Goal: Task Accomplishment & Management: Manage account settings

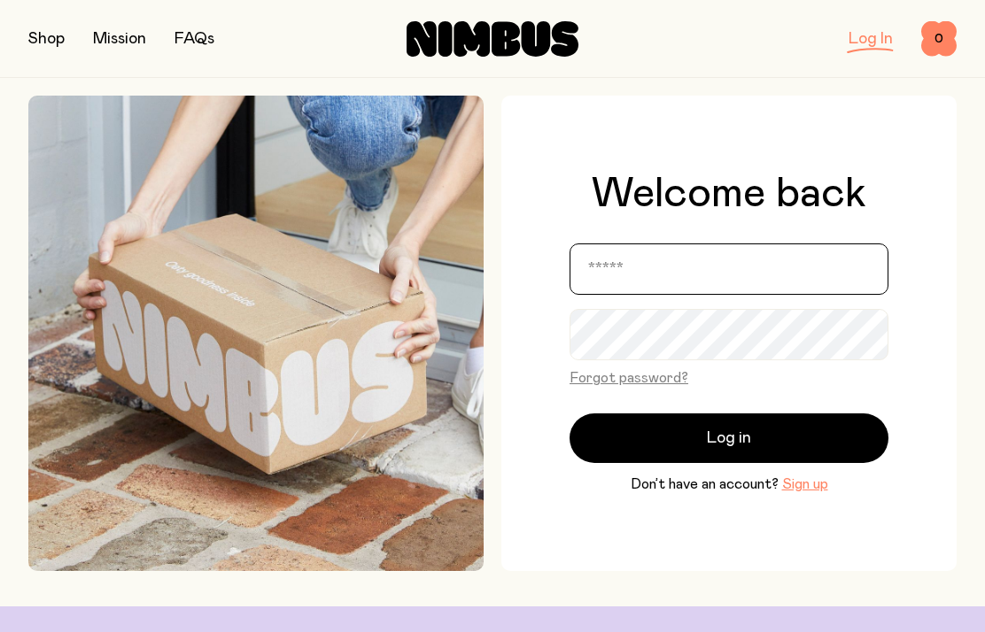
click at [672, 295] on input "email" at bounding box center [729, 269] width 319 height 51
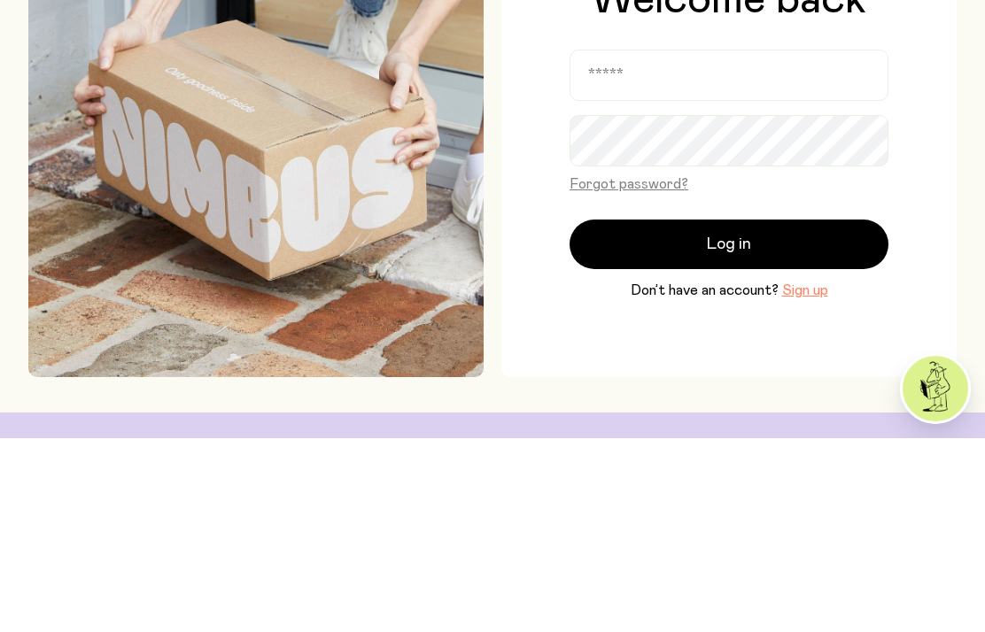
scroll to position [194, 0]
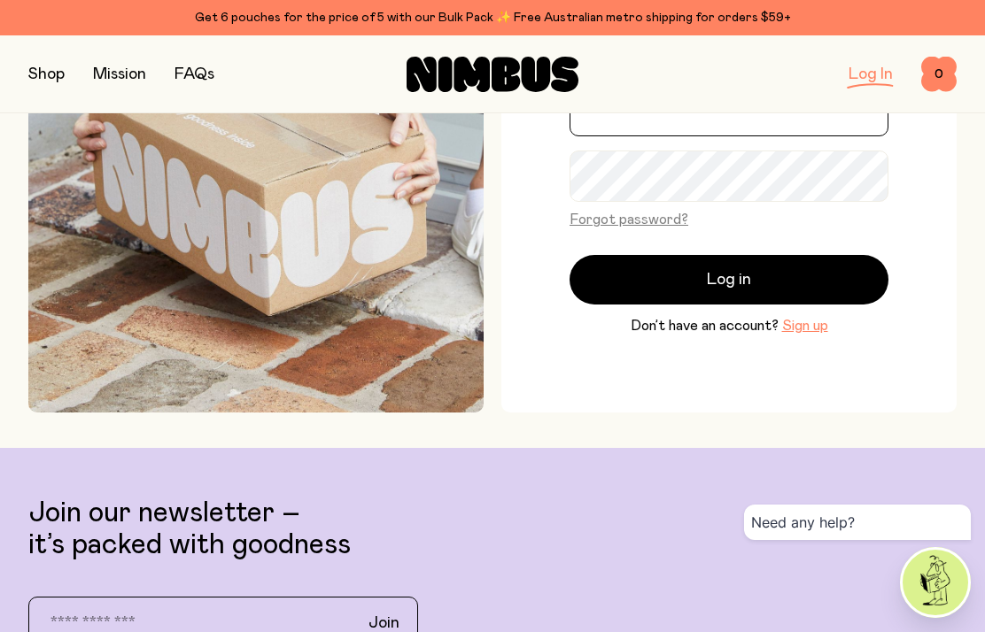
click at [671, 128] on input "email" at bounding box center [729, 110] width 319 height 51
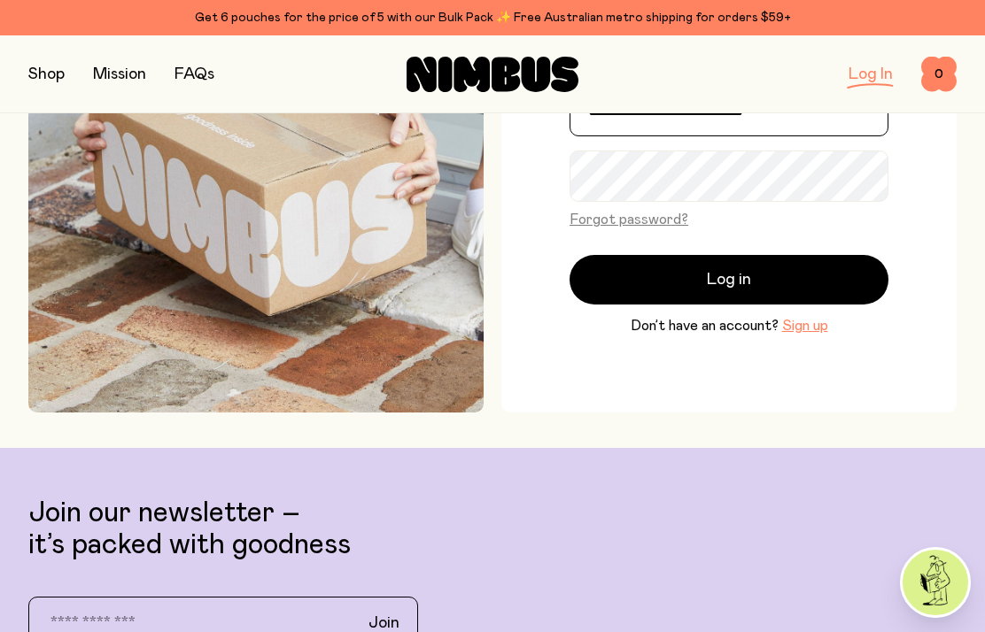
scroll to position [181, 0]
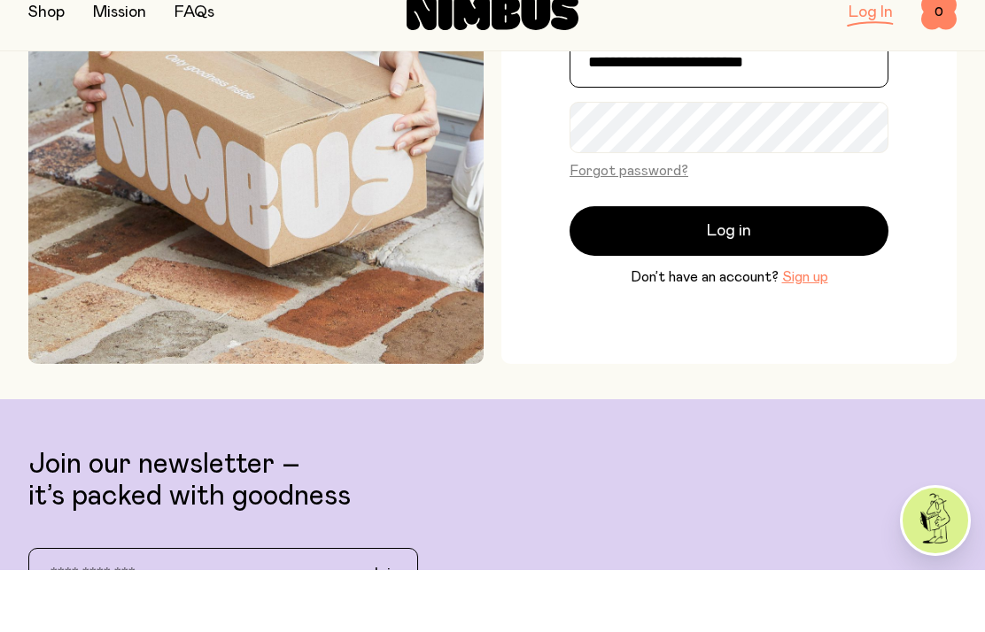
type input "**********"
click at [793, 268] on button "Log in" at bounding box center [729, 293] width 319 height 50
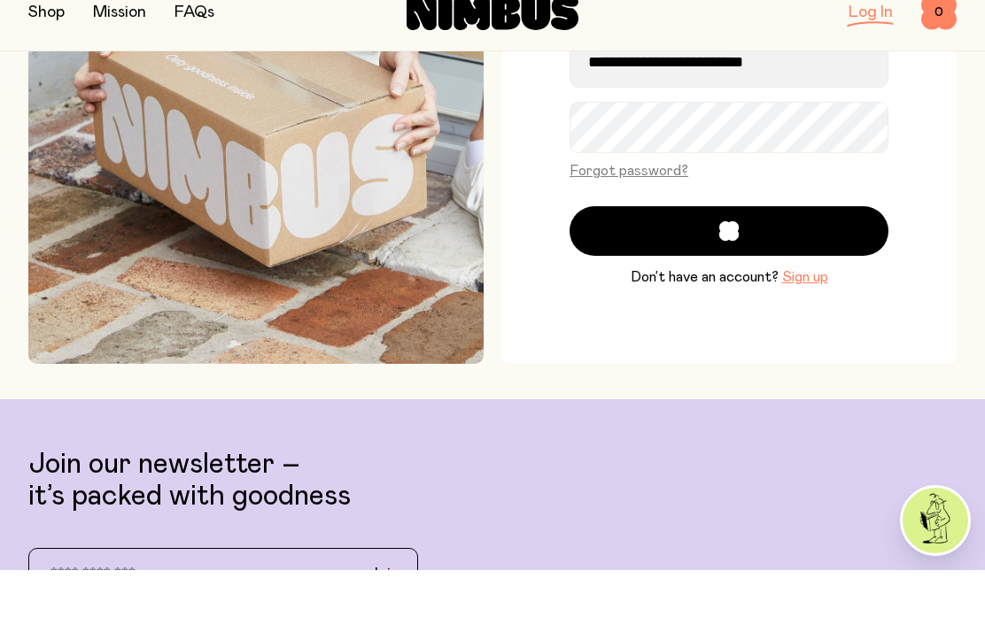
scroll to position [244, 0]
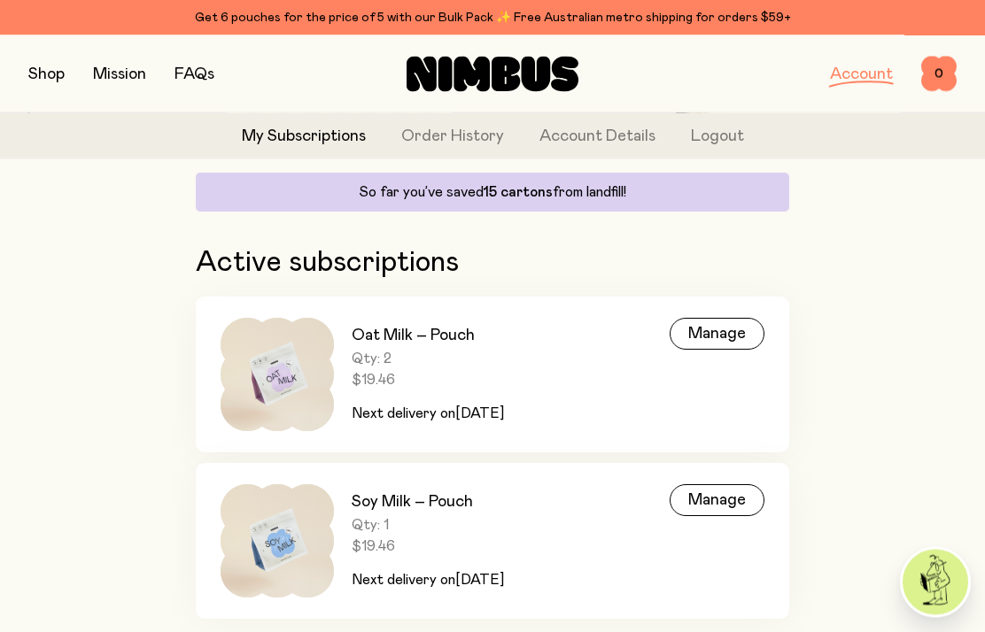
scroll to position [193, 0]
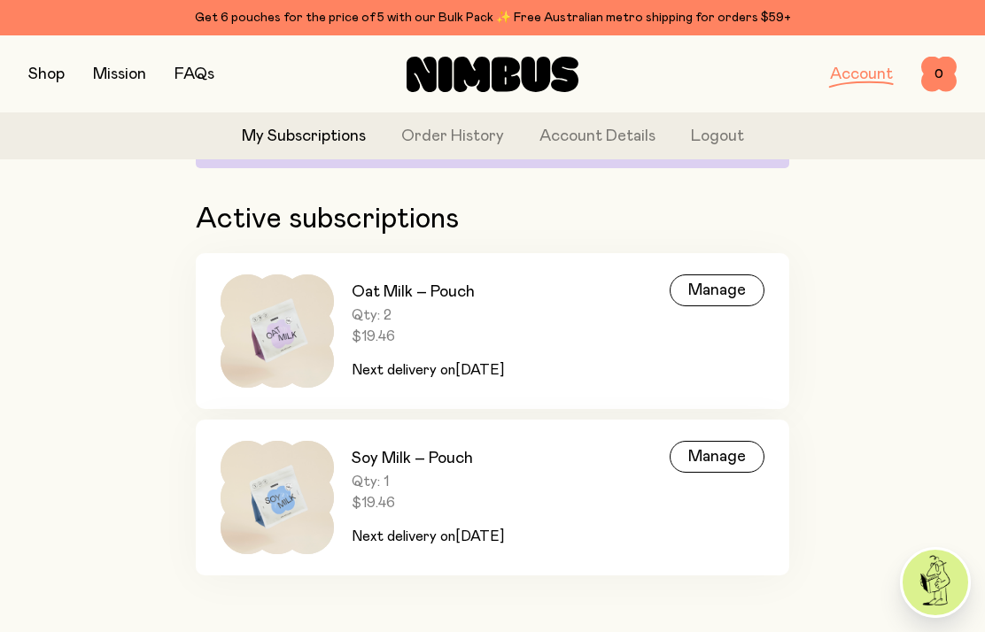
click at [726, 283] on div "Manage" at bounding box center [717, 291] width 95 height 32
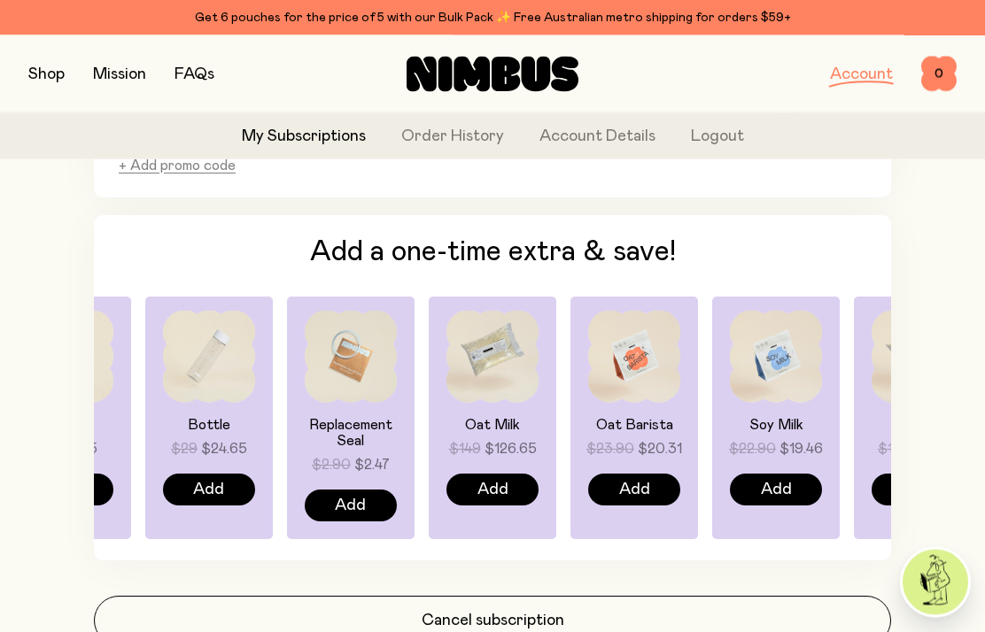
scroll to position [1236, 0]
click at [517, 617] on button "Cancel subscription" at bounding box center [492, 621] width 797 height 50
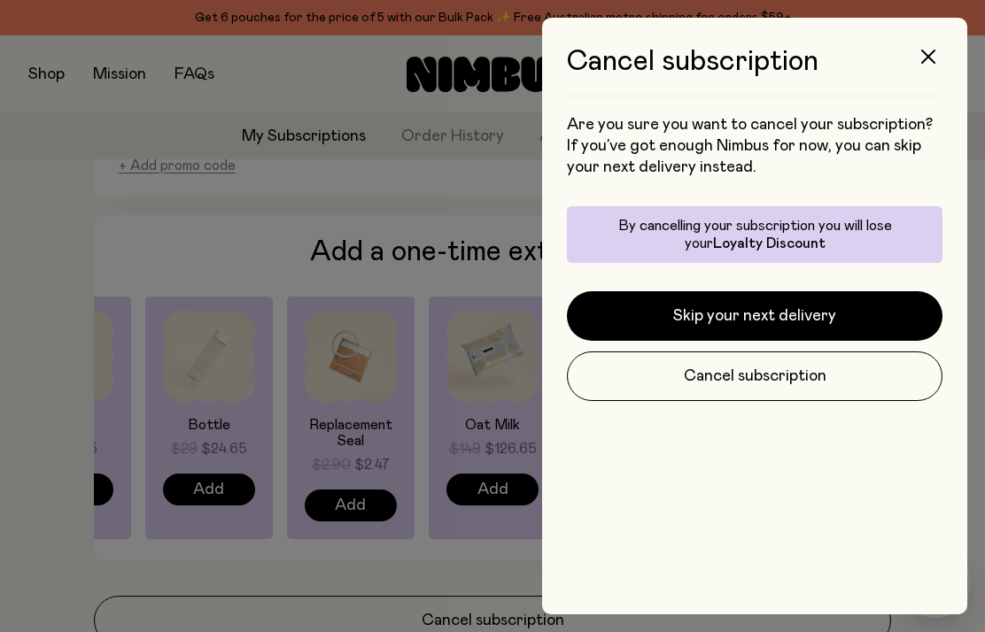
click at [782, 375] on button "Cancel subscription" at bounding box center [755, 377] width 376 height 50
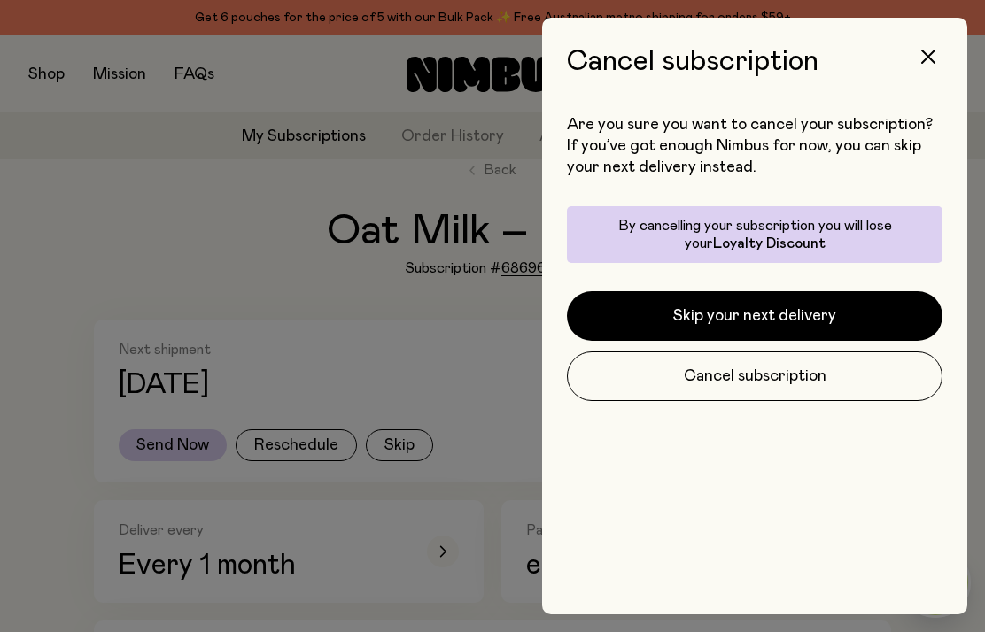
scroll to position [1236, 0]
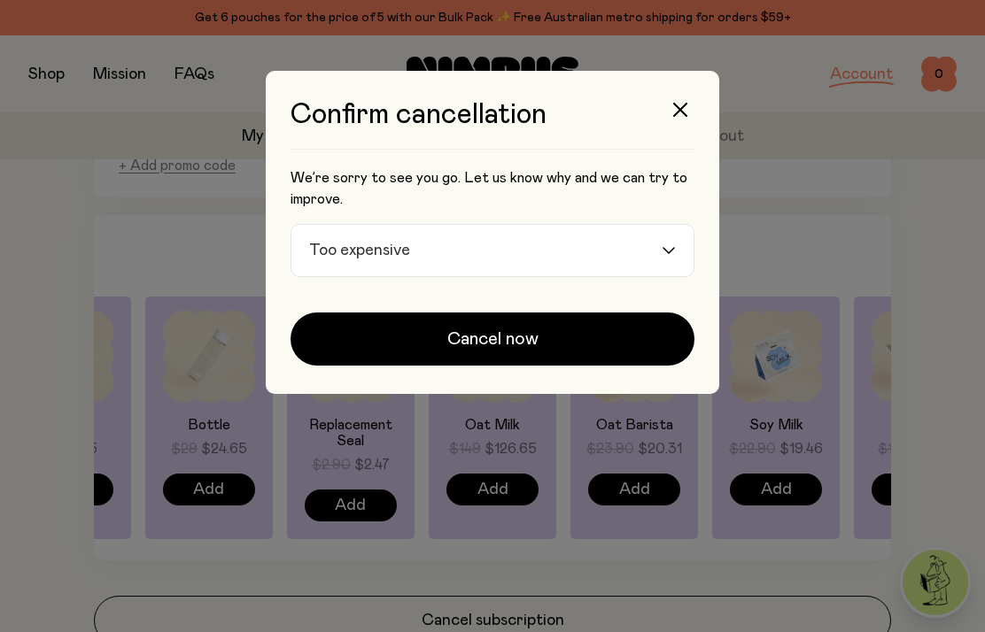
click at [679, 237] on div "Loading..." at bounding box center [678, 250] width 32 height 51
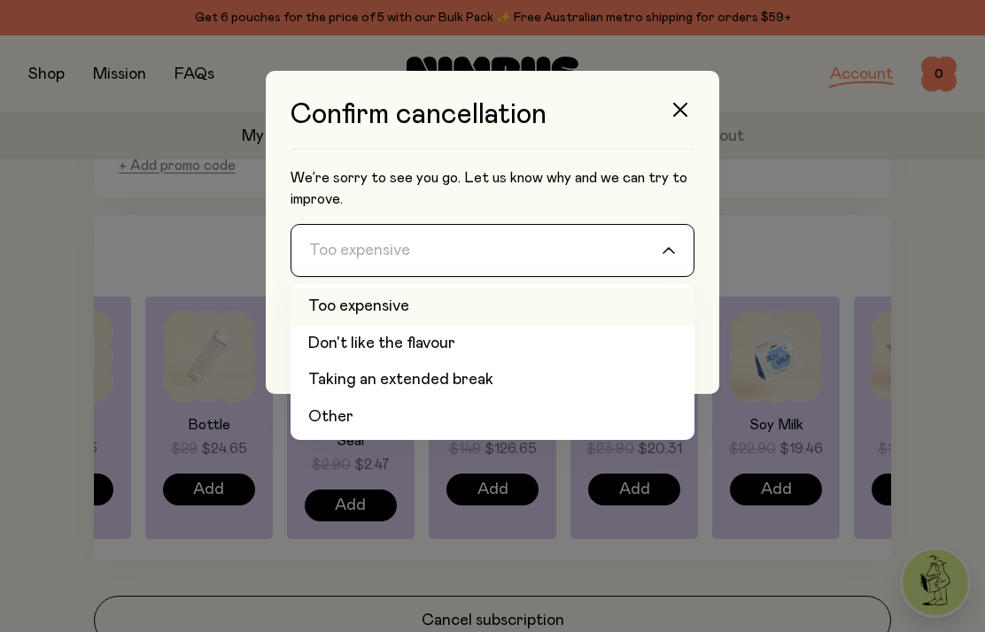
click at [400, 299] on li "Too expensive" at bounding box center [493, 307] width 404 height 37
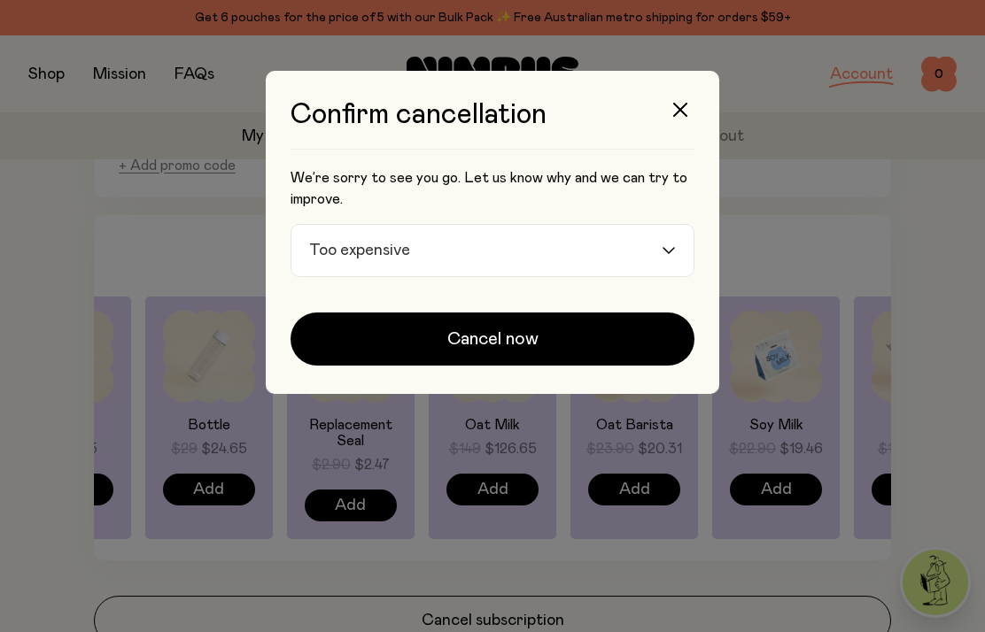
click at [531, 337] on span "Cancel now" at bounding box center [492, 339] width 91 height 25
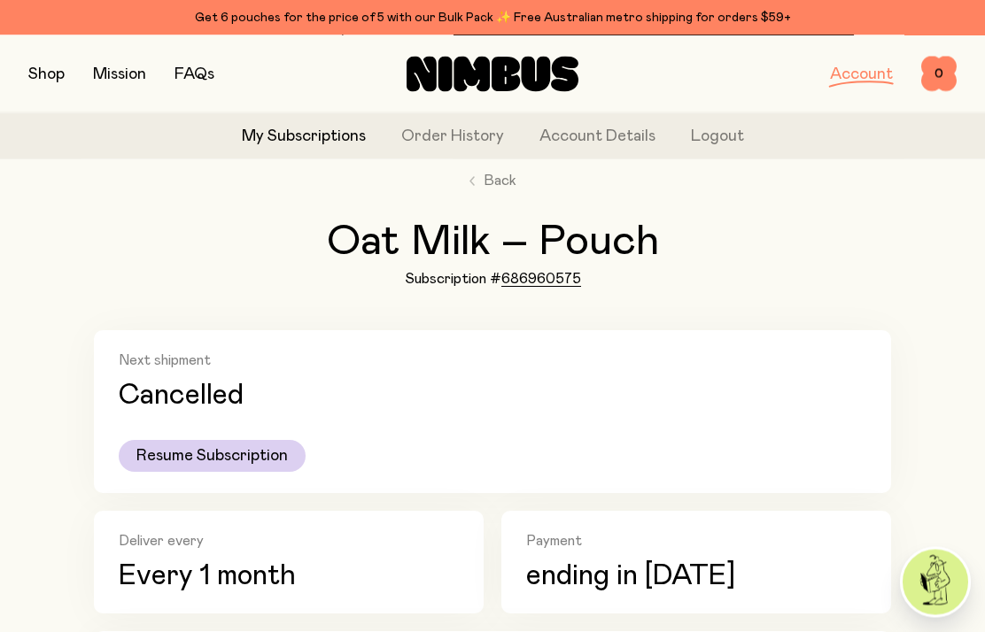
scroll to position [0, 0]
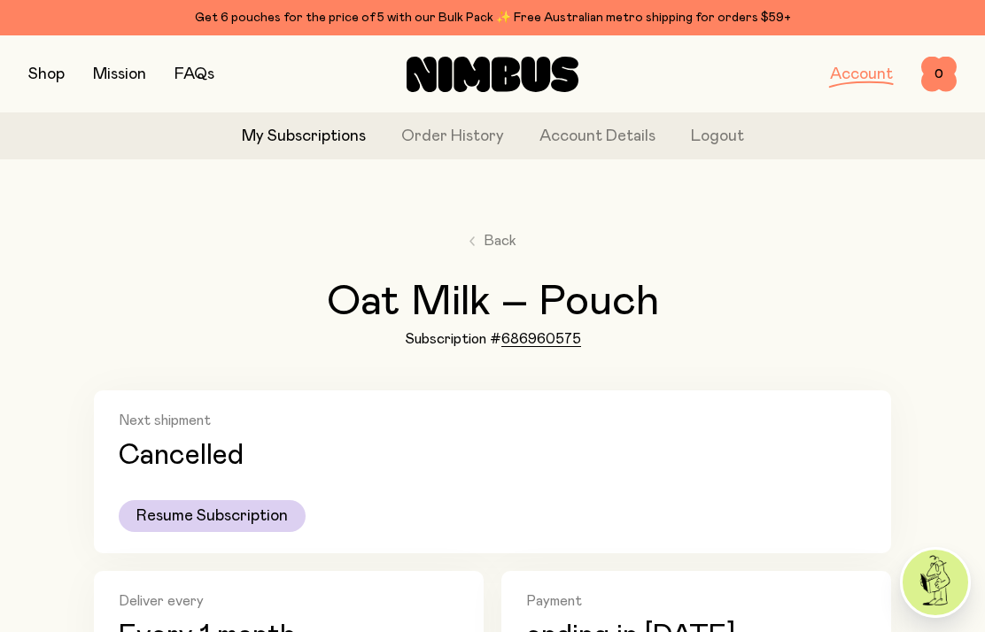
click at [296, 130] on link "My Subscriptions" at bounding box center [304, 137] width 124 height 24
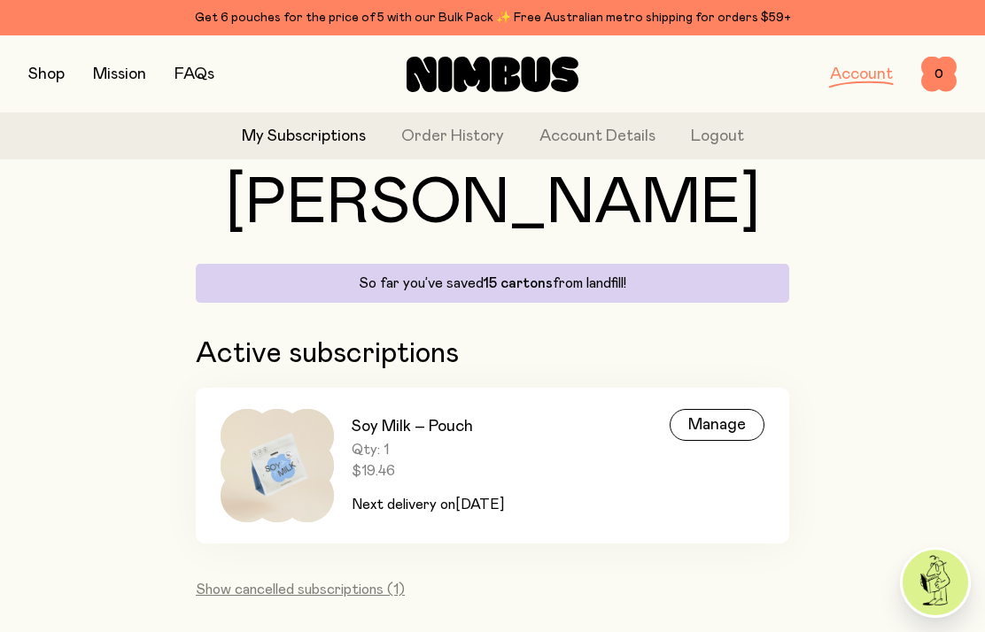
scroll to position [101, 0]
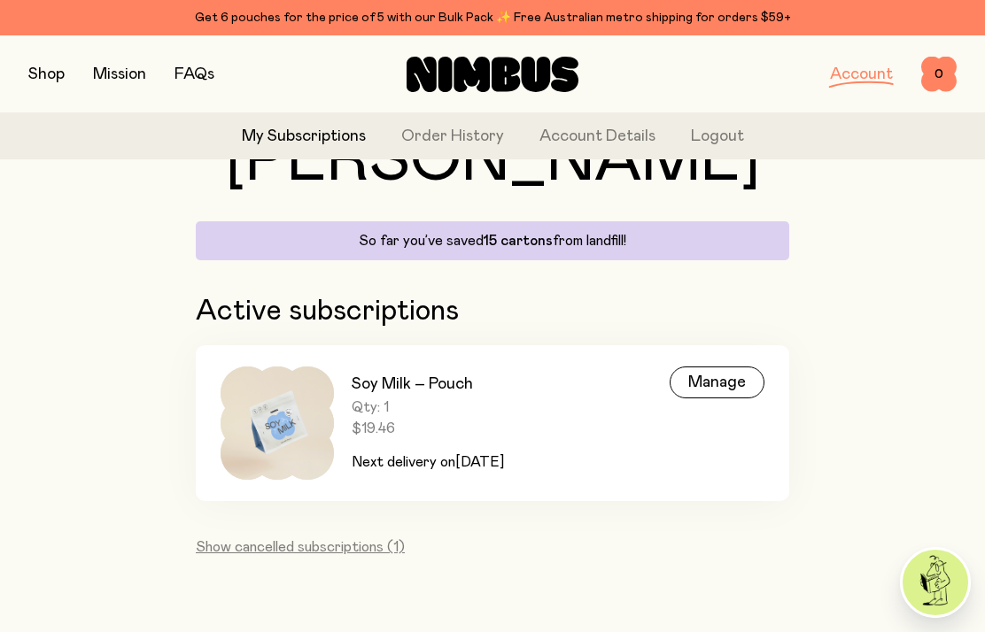
click at [722, 381] on div "Manage" at bounding box center [717, 383] width 95 height 32
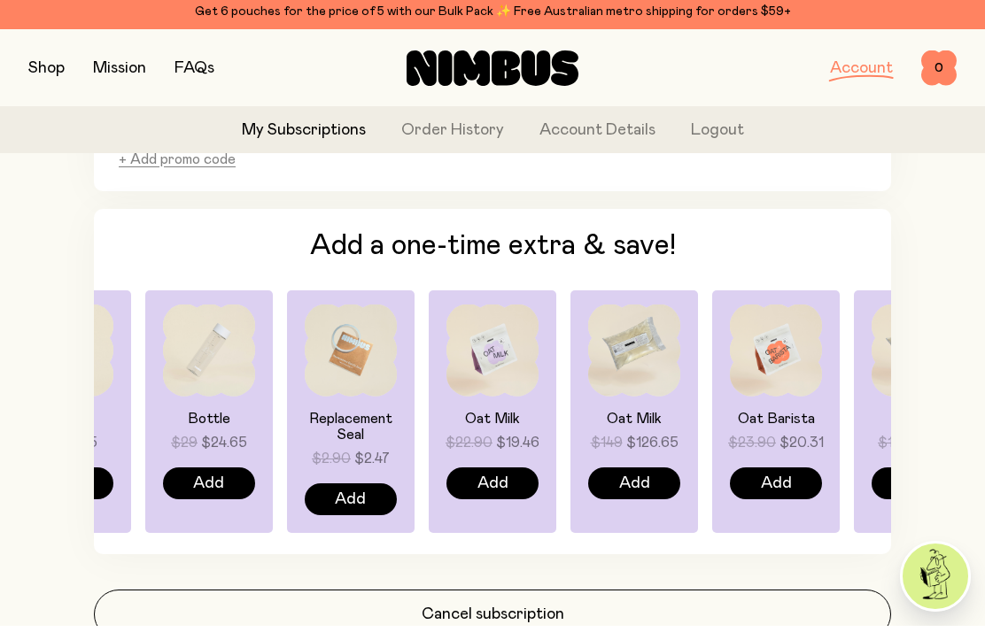
scroll to position [1307, 0]
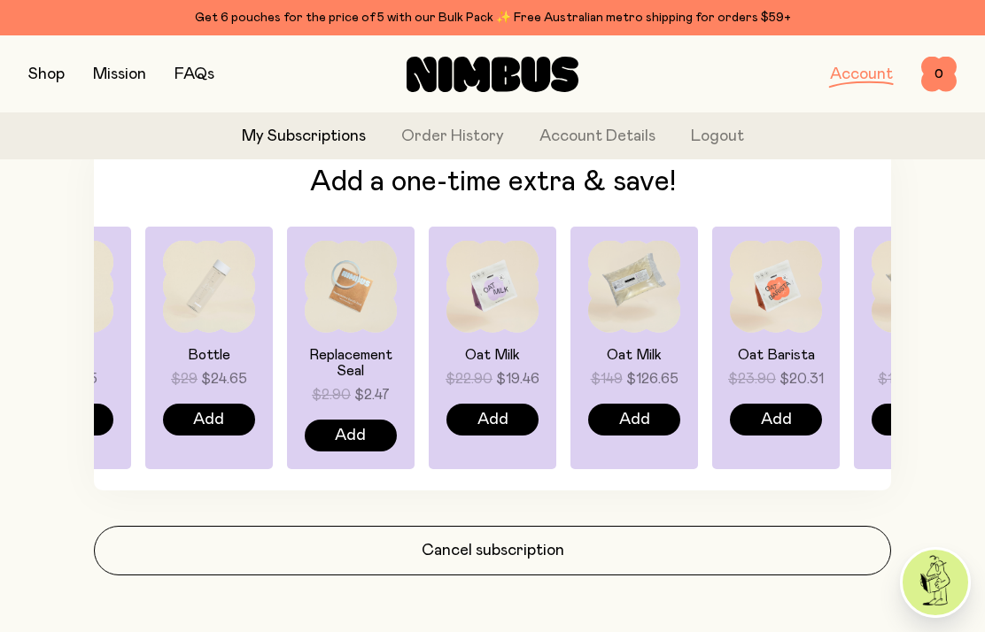
click at [527, 551] on button "Cancel subscription" at bounding box center [492, 551] width 797 height 50
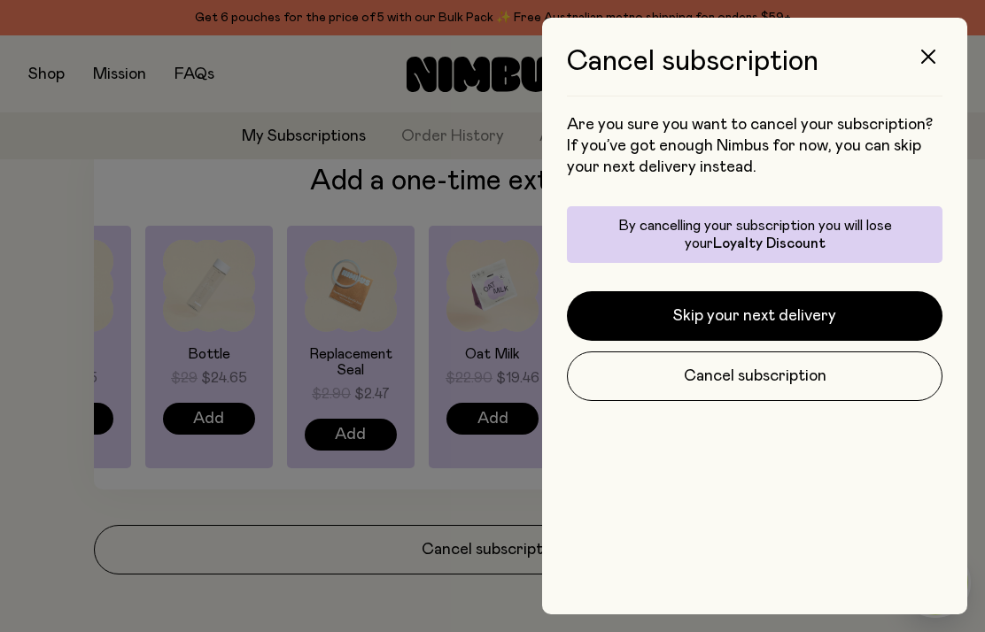
click at [741, 376] on button "Cancel subscription" at bounding box center [755, 377] width 376 height 50
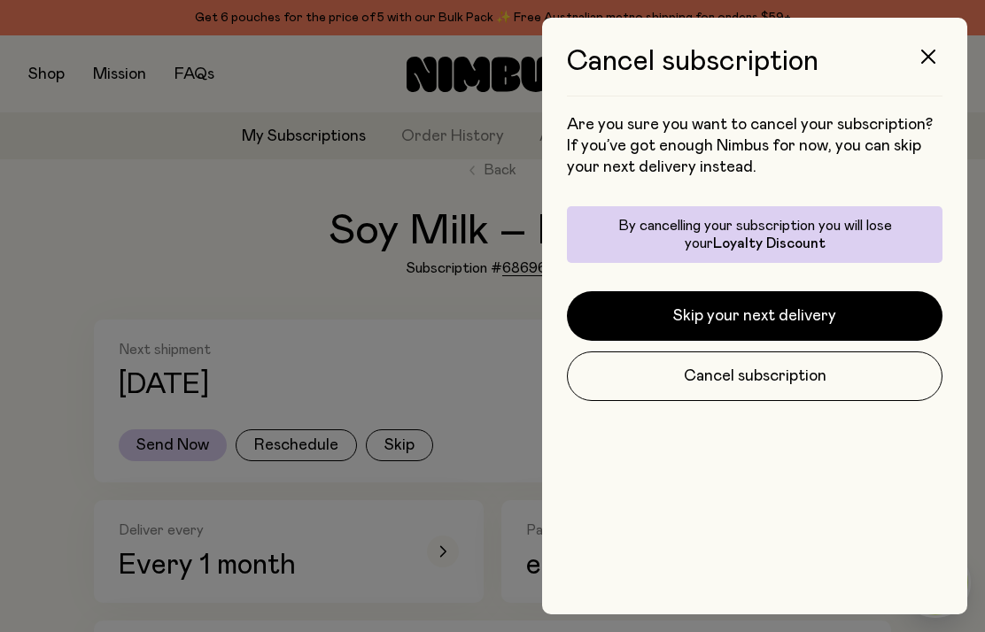
scroll to position [1307, 0]
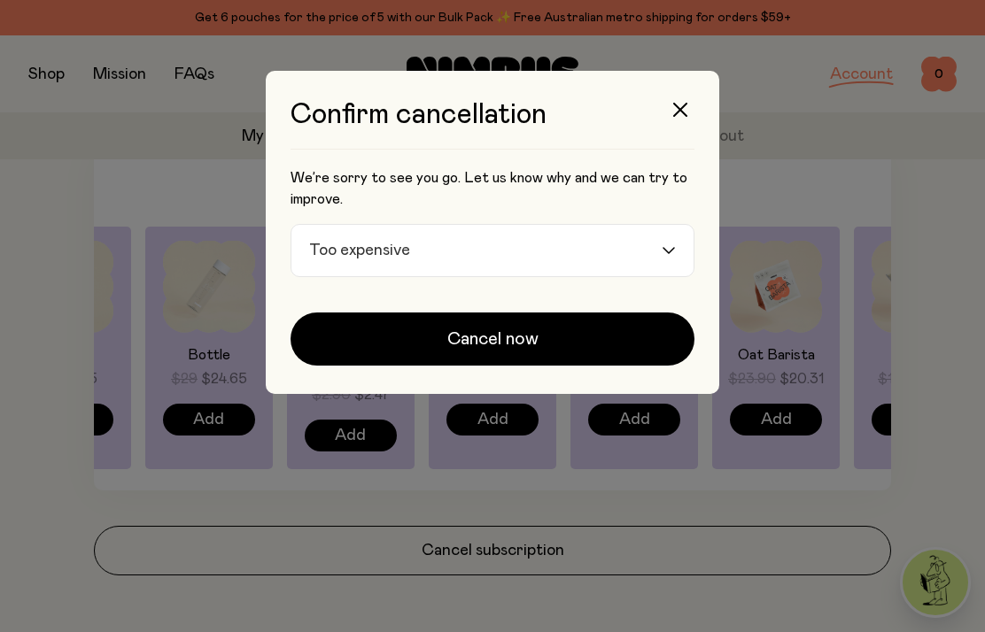
click at [526, 345] on span "Cancel now" at bounding box center [492, 339] width 91 height 25
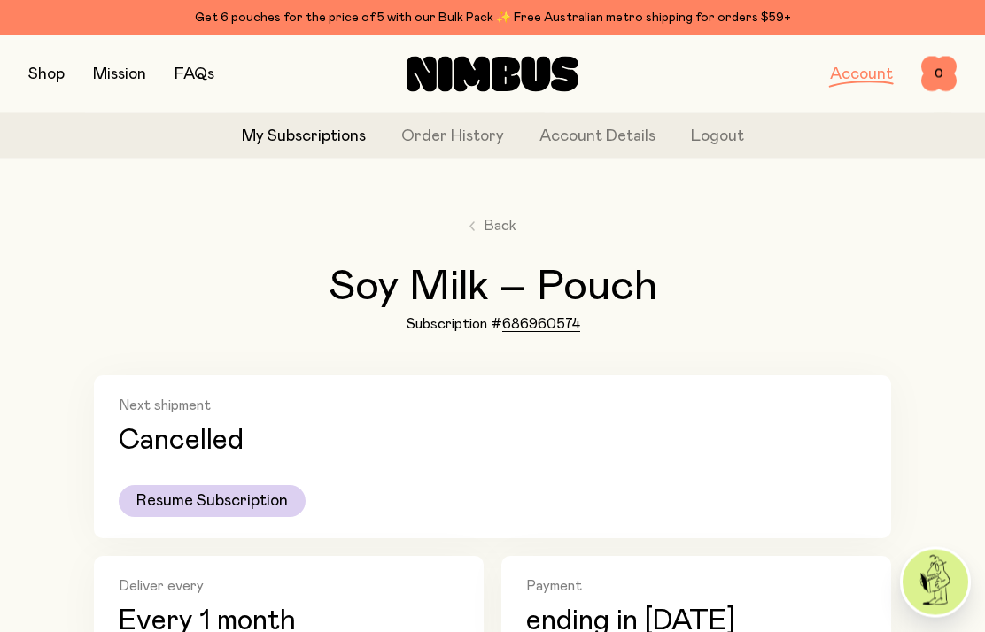
scroll to position [0, 0]
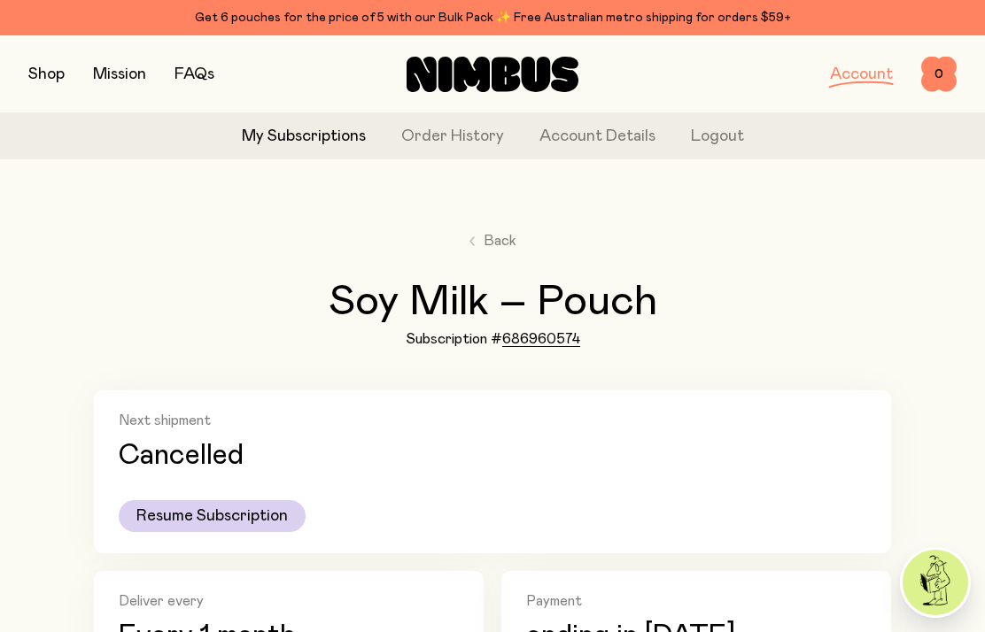
click at [500, 240] on span "Back" at bounding box center [500, 240] width 33 height 21
click at [502, 232] on span "Back" at bounding box center [500, 240] width 33 height 21
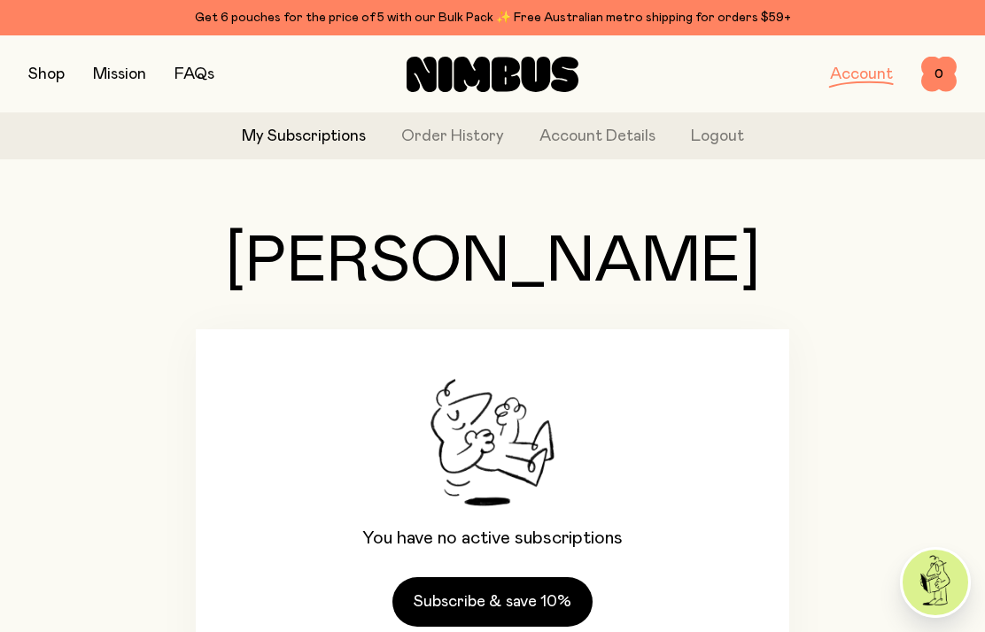
click at [701, 137] on button "Logout" at bounding box center [717, 137] width 53 height 24
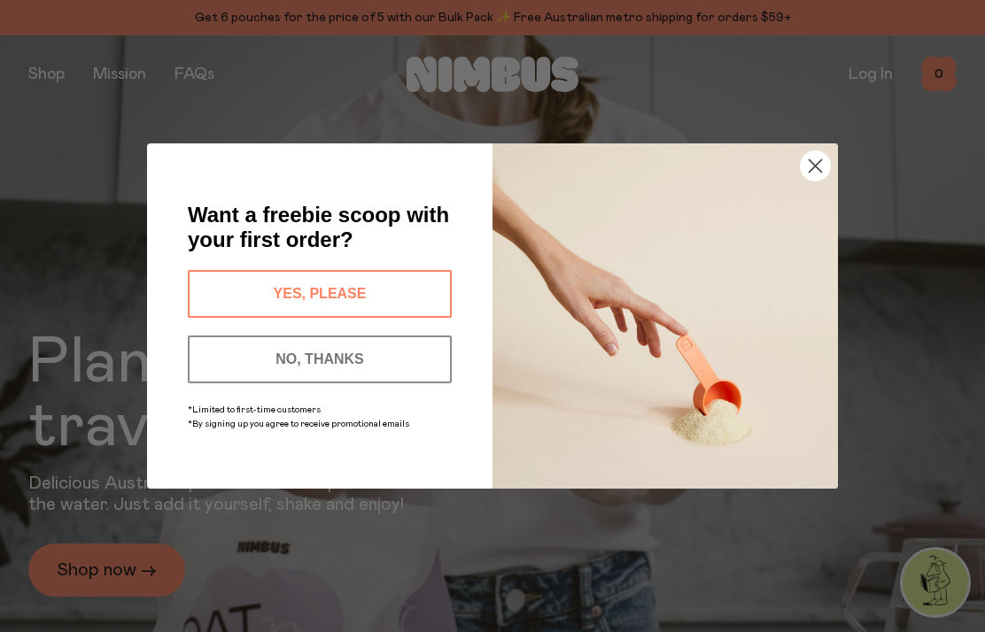
click at [381, 361] on button "NO, THANKS" at bounding box center [320, 360] width 264 height 48
